Goal: Transaction & Acquisition: Purchase product/service

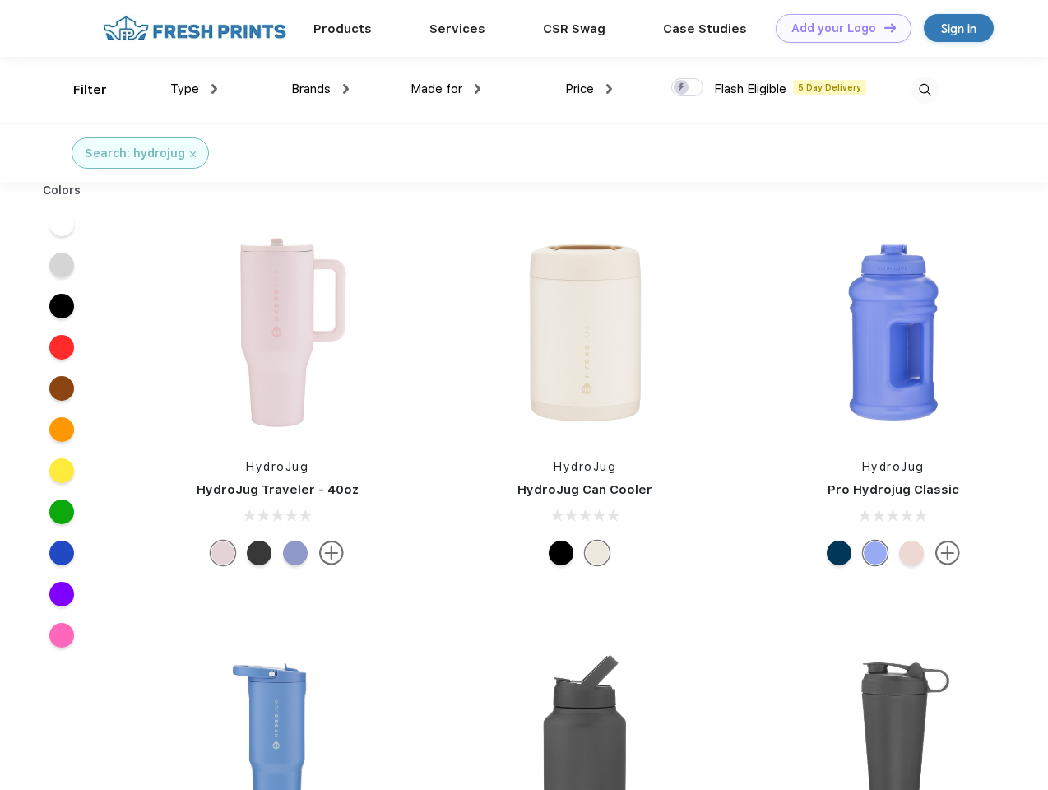
click at [837, 28] on link "Add your Logo Design Tool" at bounding box center [844, 28] width 136 height 29
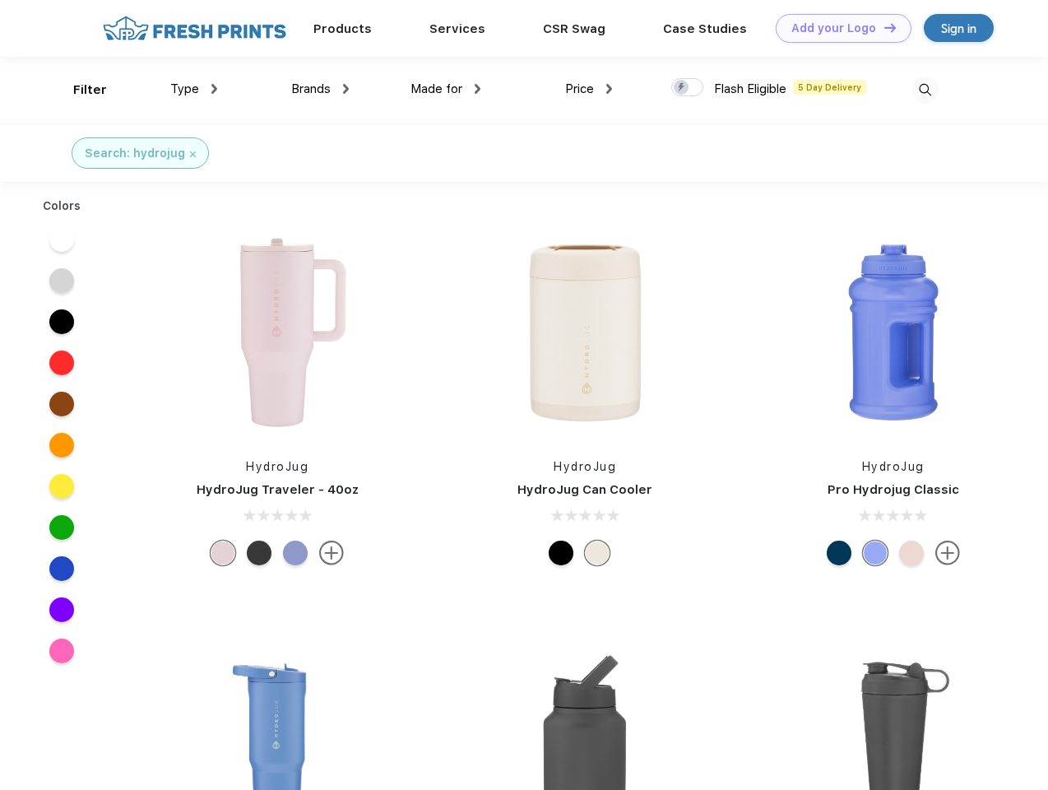
click at [0, 0] on div "Design Tool" at bounding box center [0, 0] width 0 height 0
click at [883, 27] on link "Add your Logo Design Tool" at bounding box center [844, 28] width 136 height 29
click at [79, 90] on div "Filter" at bounding box center [90, 90] width 34 height 19
click at [194, 89] on span "Type" at bounding box center [184, 88] width 29 height 15
click at [320, 89] on span "Brands" at bounding box center [310, 88] width 39 height 15
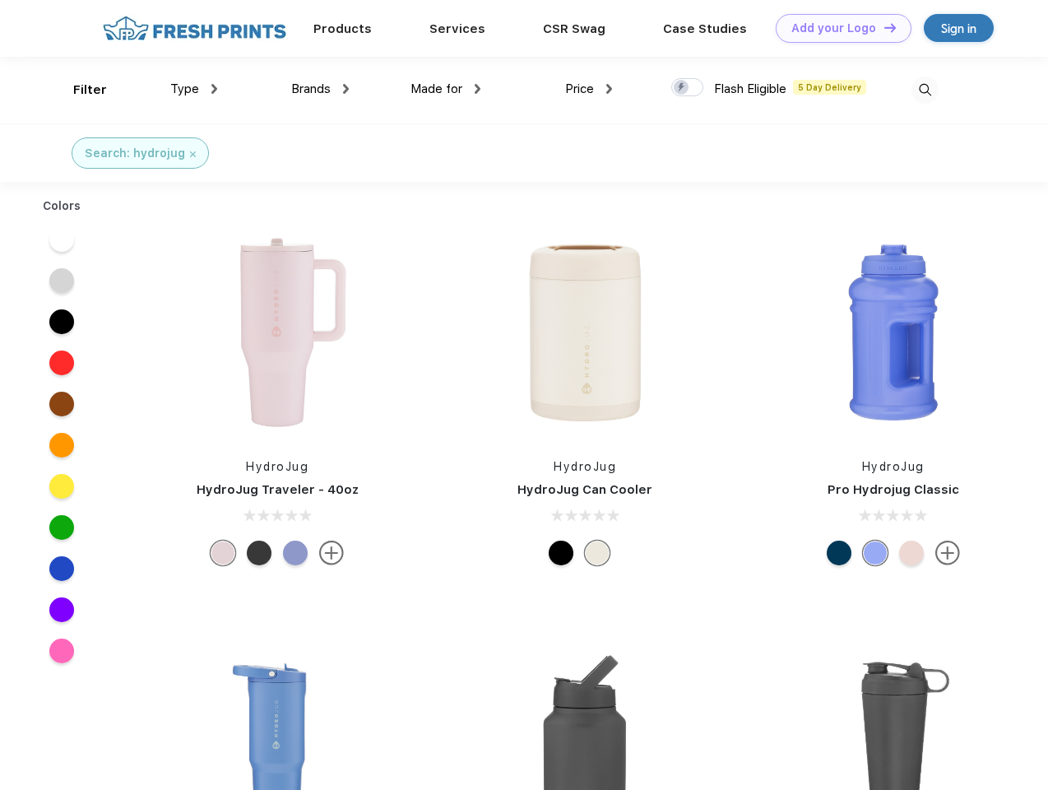
click at [446, 89] on span "Made for" at bounding box center [436, 88] width 52 height 15
click at [589, 89] on span "Price" at bounding box center [579, 88] width 29 height 15
click at [688, 88] on div at bounding box center [687, 87] width 32 height 18
click at [682, 88] on input "checkbox" at bounding box center [676, 82] width 11 height 11
click at [924, 90] on img at bounding box center [924, 89] width 27 height 27
